Goal: Information Seeking & Learning: Understand process/instructions

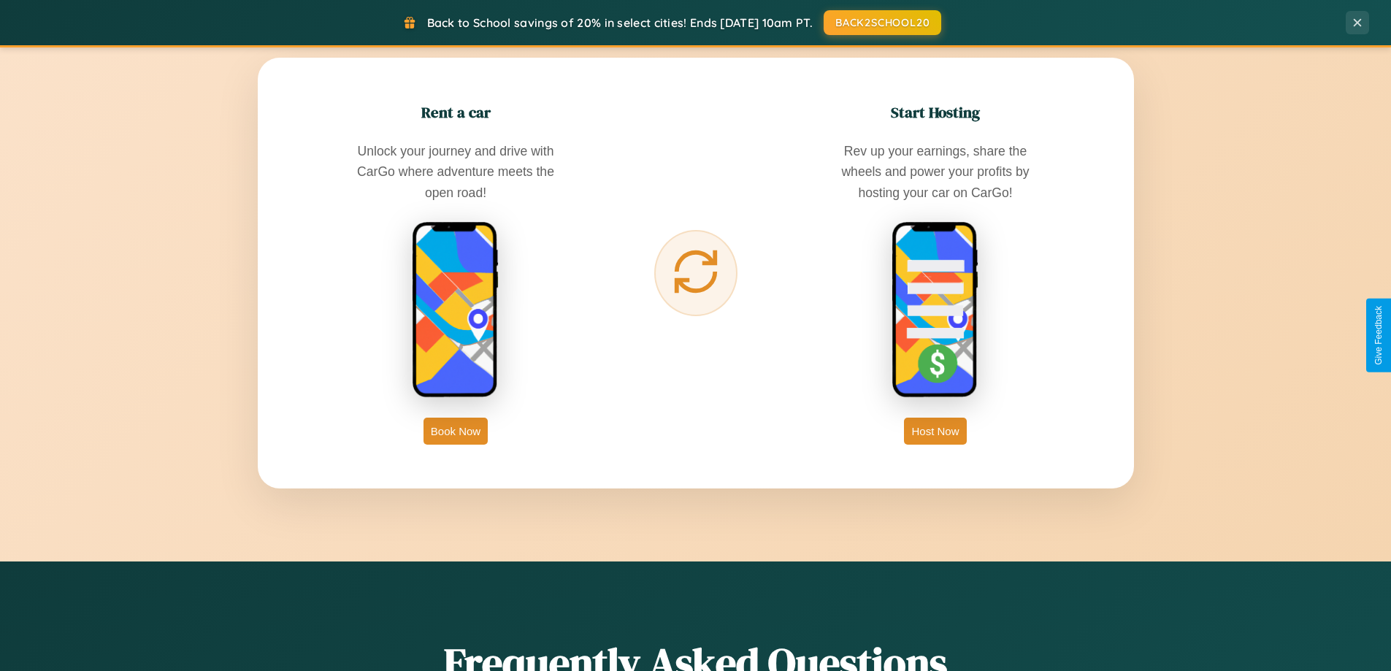
scroll to position [2347, 0]
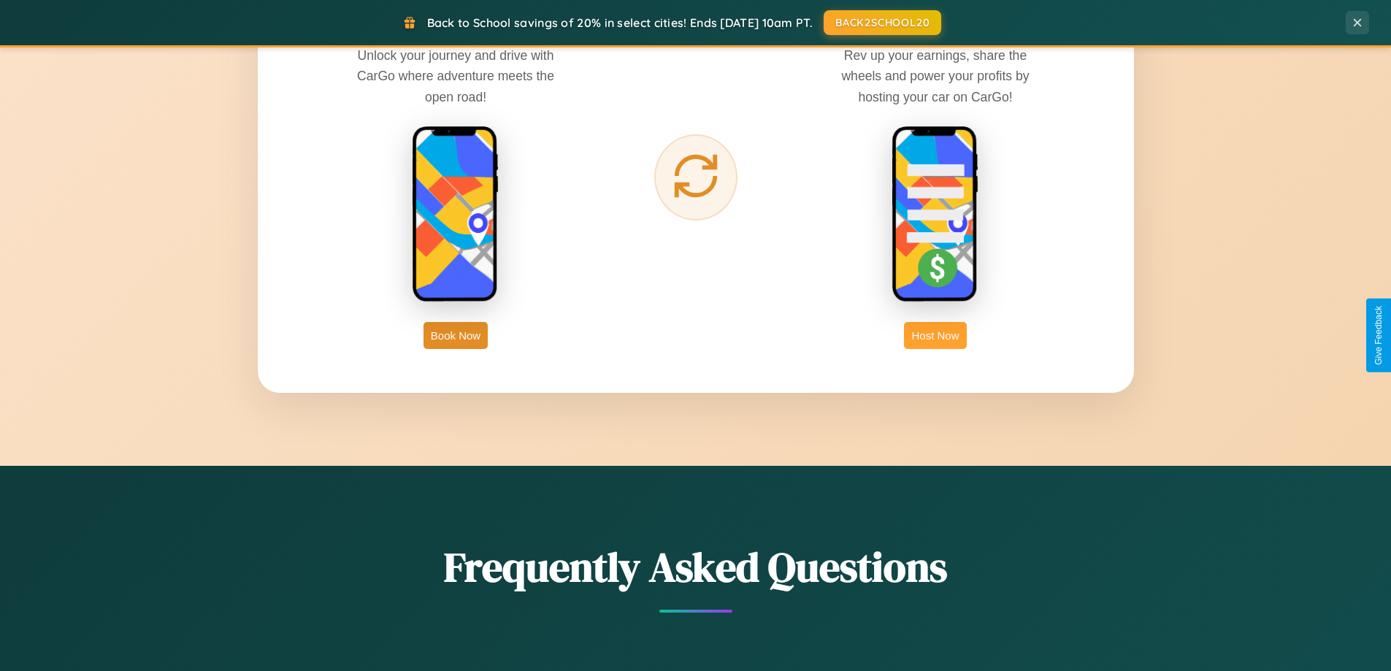
click at [936, 335] on button "Host Now" at bounding box center [935, 335] width 62 height 27
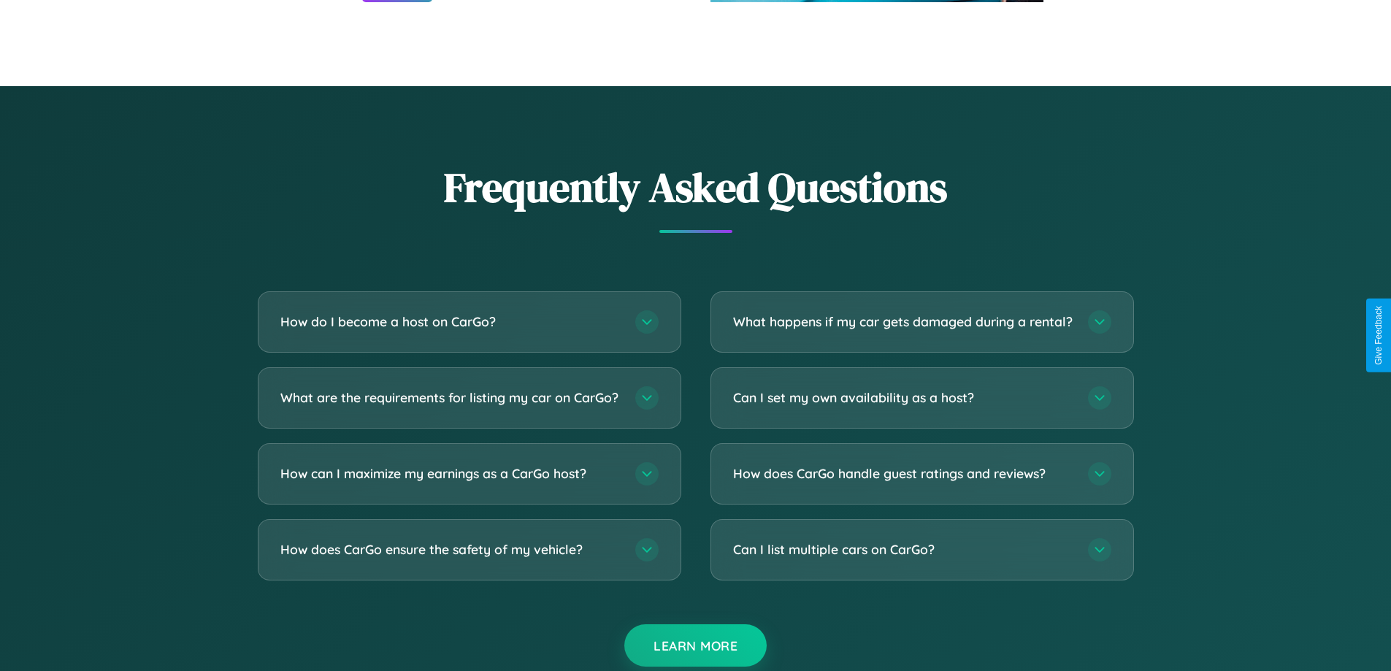
scroll to position [1974, 0]
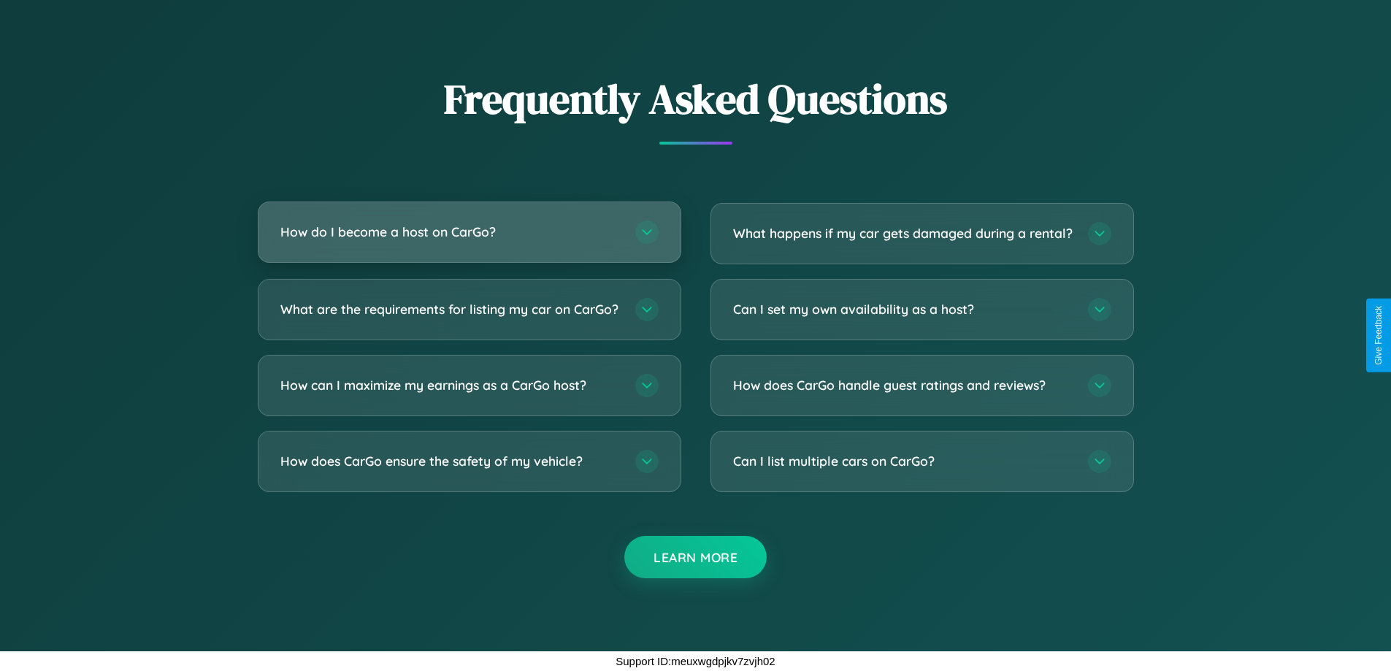
click at [469, 223] on h3 "How do I become a host on CarGo?" at bounding box center [450, 232] width 340 height 18
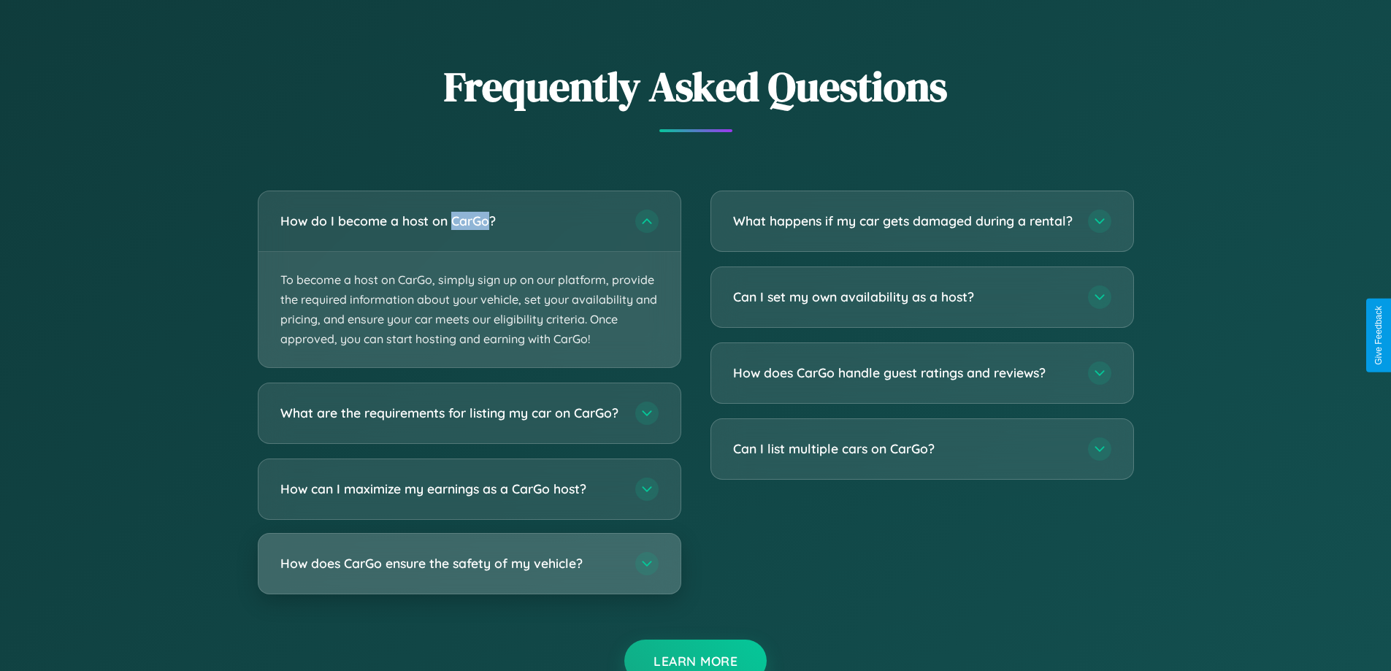
click at [469, 573] on h3 "How does CarGo ensure the safety of my vehicle?" at bounding box center [450, 564] width 340 height 18
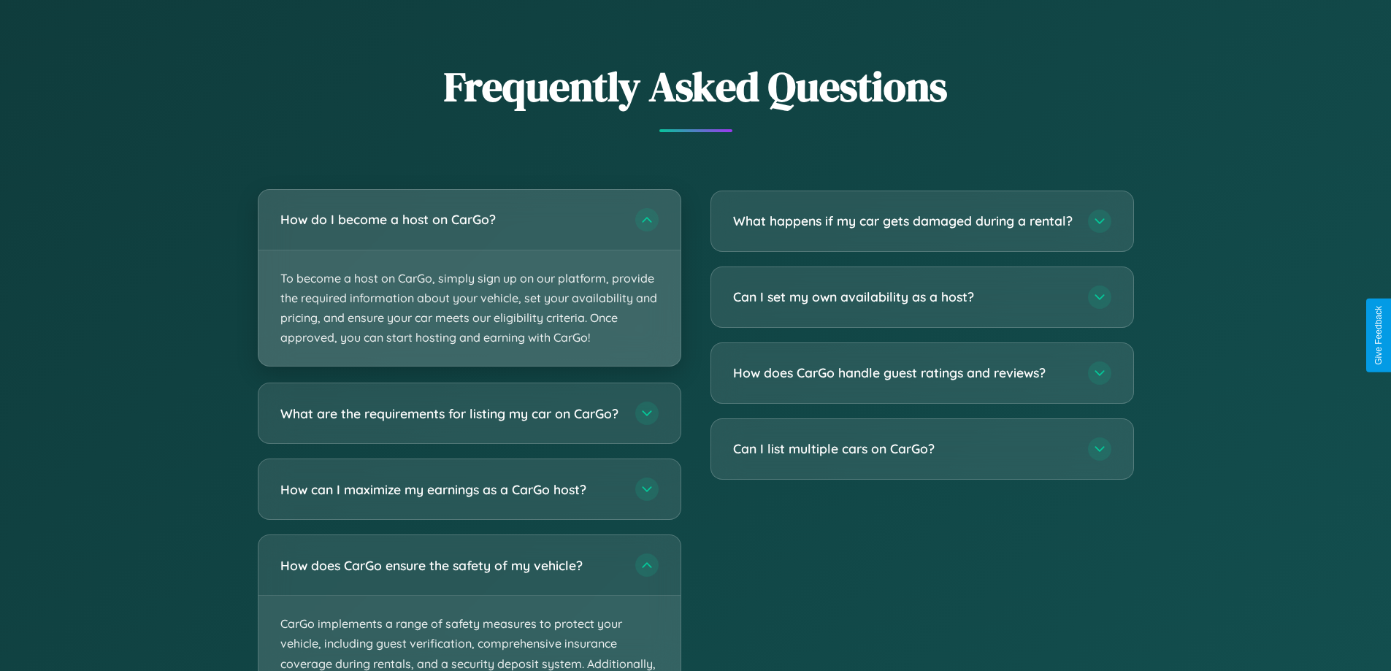
click at [469, 279] on p "To become a host on CarGo, simply sign up on our platform, provide the required…" at bounding box center [470, 309] width 422 height 116
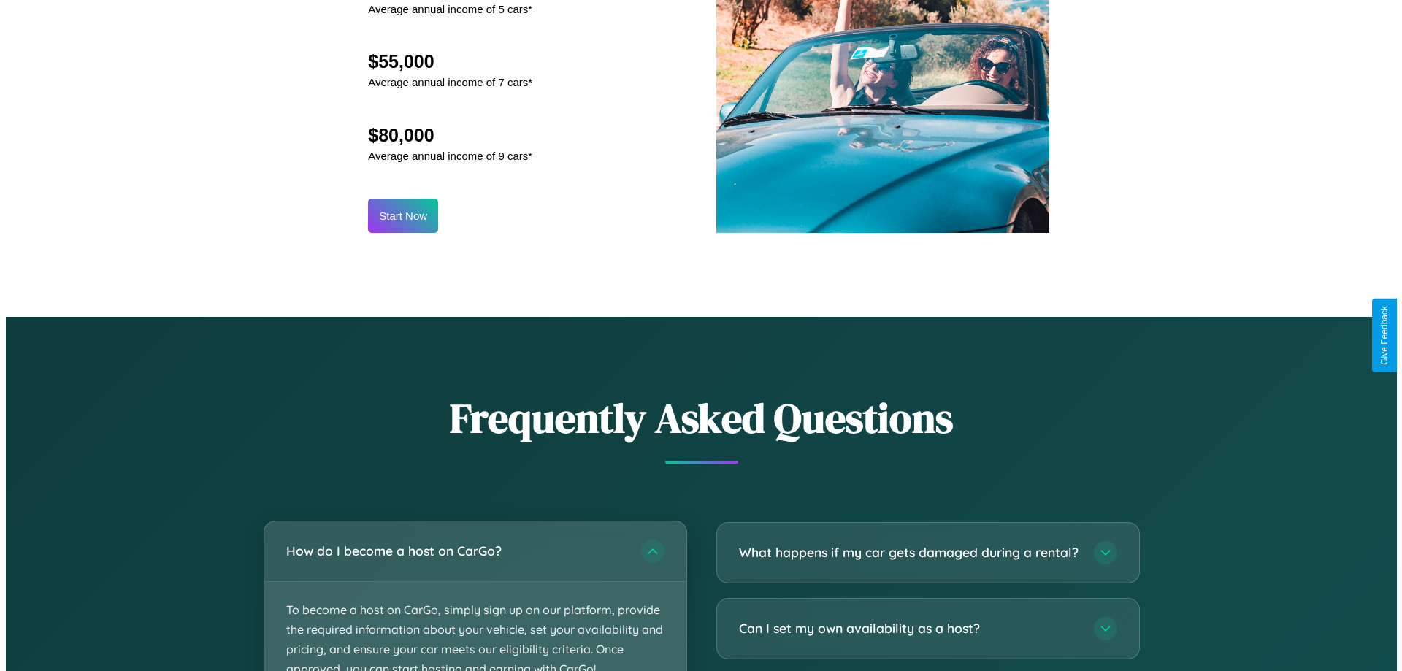
scroll to position [1523, 0]
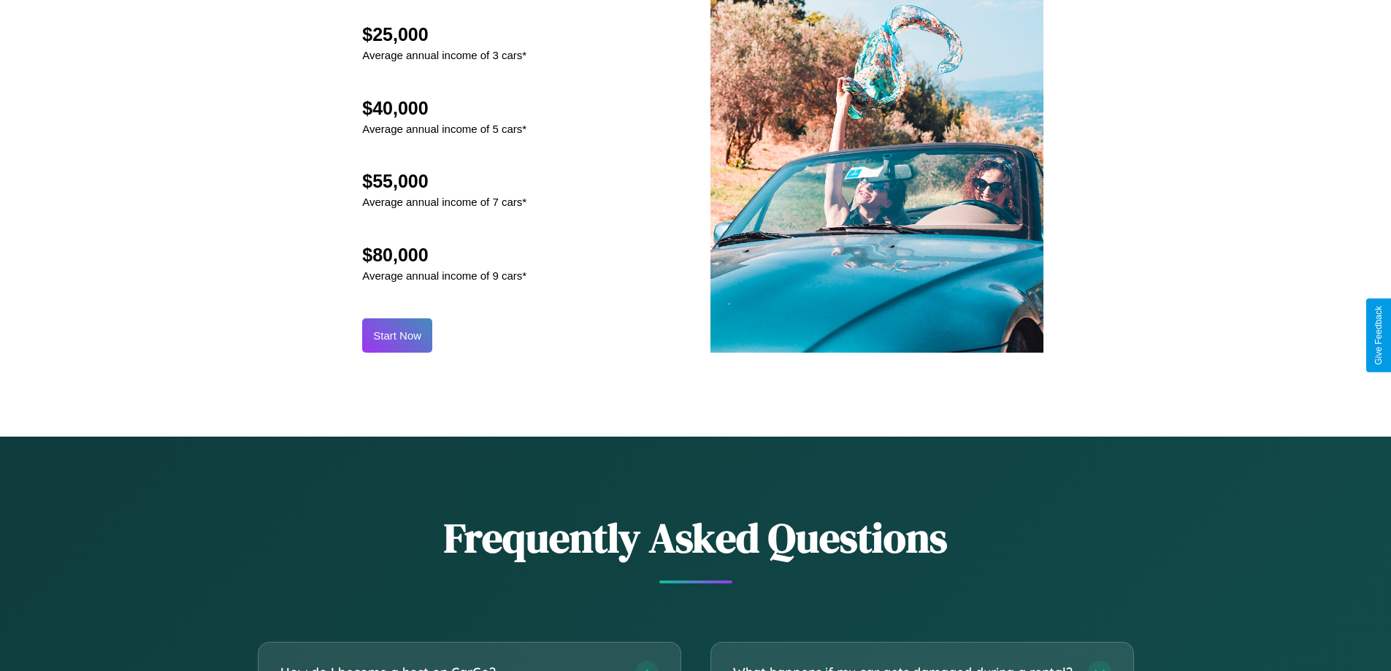
click at [397, 335] on button "Start Now" at bounding box center [397, 335] width 70 height 34
